Goal: Information Seeking & Learning: Check status

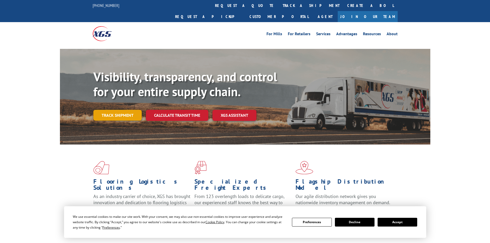
click at [123, 110] on link "Track shipment" at bounding box center [117, 115] width 48 height 11
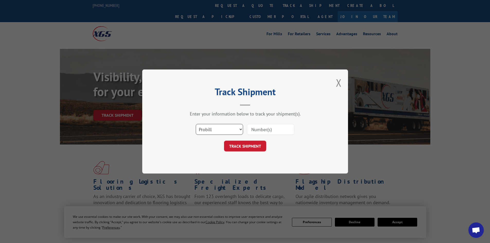
click at [234, 129] on select "Select category... Probill BOL PO" at bounding box center [219, 129] width 47 height 11
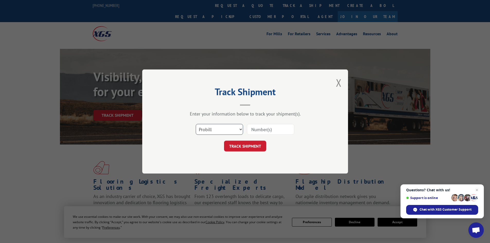
select select "bol"
click at [196, 124] on select "Select category... Probill BOL PO" at bounding box center [219, 129] width 47 height 11
click at [258, 127] on input at bounding box center [270, 129] width 47 height 11
paste input "17228547"
type input "17228547"
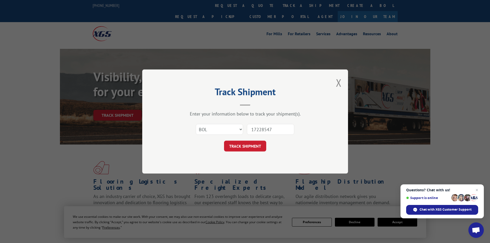
click button "TRACK SHIPMENT" at bounding box center [245, 146] width 42 height 11
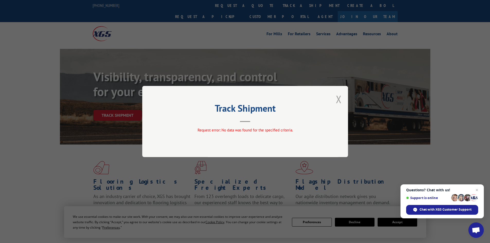
click at [340, 99] on button "Close modal" at bounding box center [339, 99] width 6 height 14
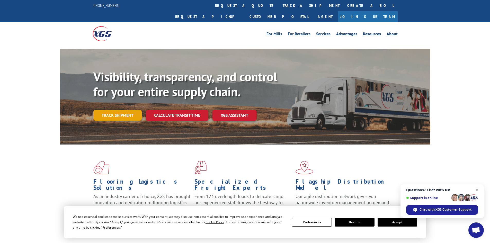
click at [116, 110] on link "Track shipment" at bounding box center [117, 115] width 48 height 11
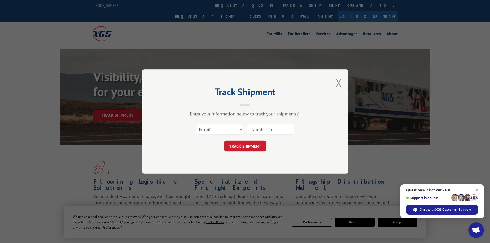
click at [261, 132] on input at bounding box center [270, 129] width 47 height 11
paste input "6011411"
type input "6011411"
click at [224, 141] on button "TRACK SHIPMENT" at bounding box center [245, 146] width 42 height 11
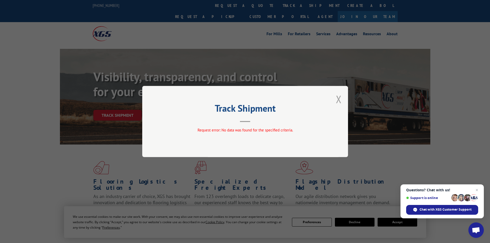
click at [338, 99] on button "Close modal" at bounding box center [339, 99] width 6 height 14
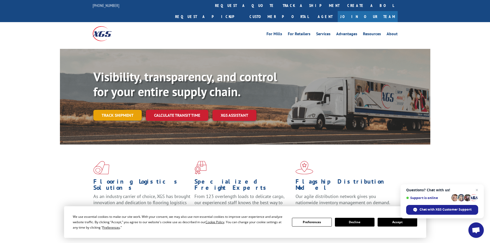
click at [116, 110] on link "Track shipment" at bounding box center [117, 115] width 48 height 11
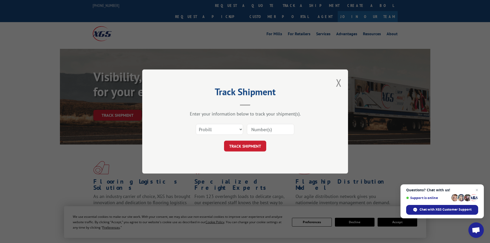
click at [251, 130] on input at bounding box center [270, 129] width 47 height 11
paste input "17228547"
type input "17228547"
click at [224, 141] on button "TRACK SHIPMENT" at bounding box center [245, 146] width 42 height 11
